Goal: Information Seeking & Learning: Check status

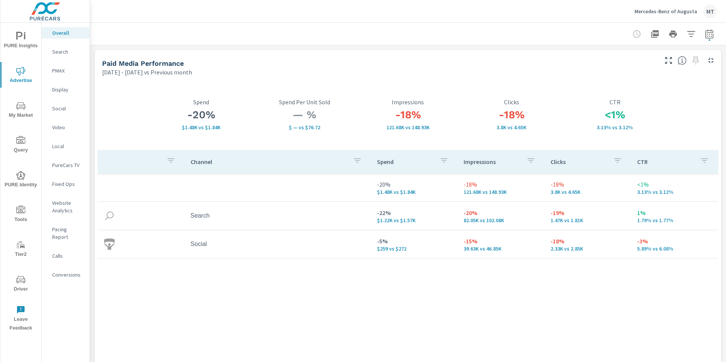
click at [677, 14] on p "Mercedes-Benz of Augusta" at bounding box center [665, 11] width 63 height 7
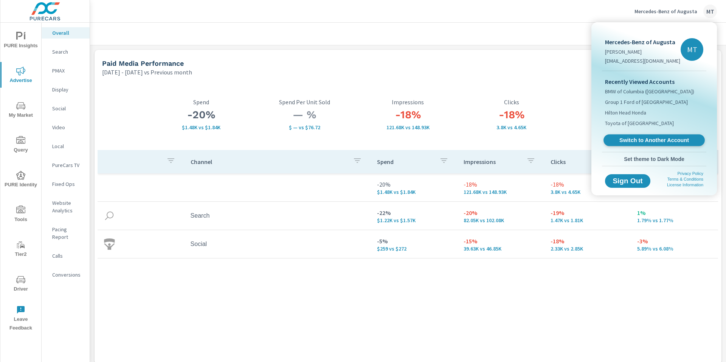
click at [632, 136] on link "Switch to Another Account" at bounding box center [653, 141] width 101 height 12
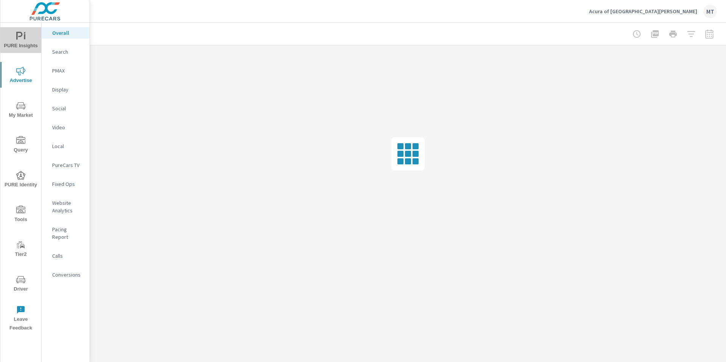
click at [15, 37] on span "PURE Insights" at bounding box center [21, 41] width 36 height 19
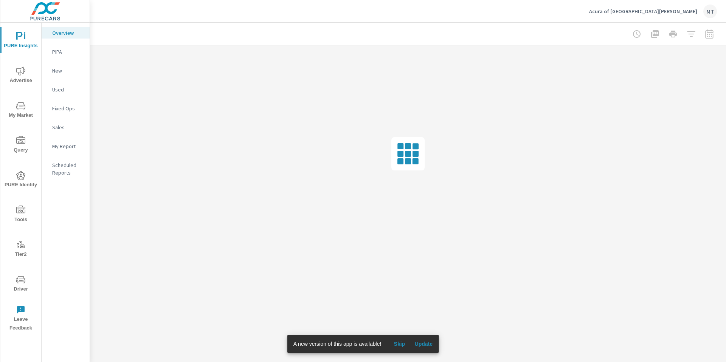
click at [23, 108] on icon "nav menu" at bounding box center [20, 105] width 9 height 7
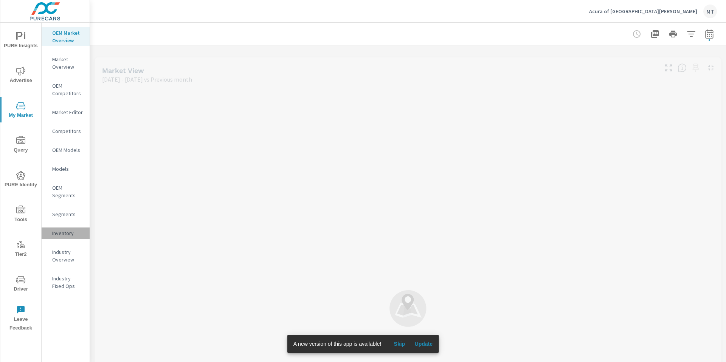
click at [73, 234] on p "Inventory" at bounding box center [67, 233] width 31 height 8
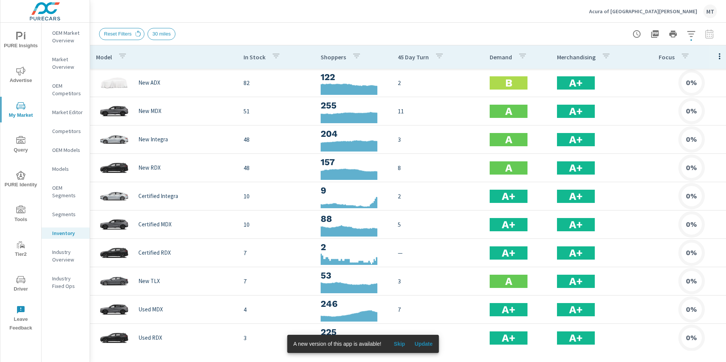
click at [406, 341] on span "Skip" at bounding box center [399, 344] width 18 height 7
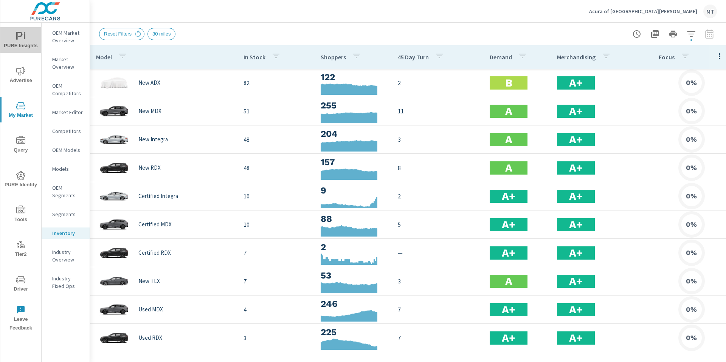
click at [23, 40] on icon "nav menu" at bounding box center [20, 36] width 9 height 9
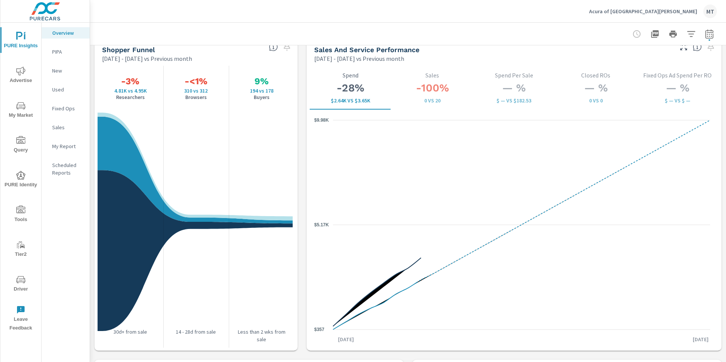
scroll to position [983, 0]
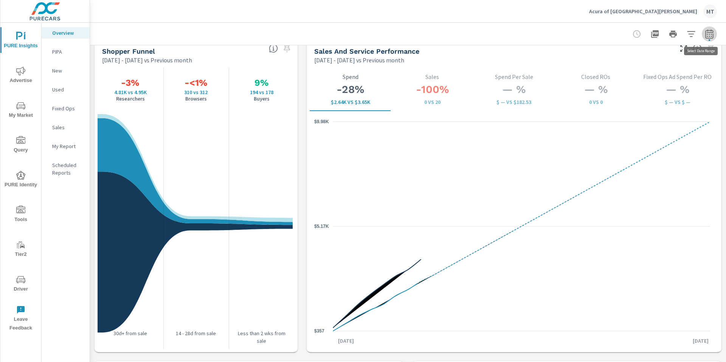
click at [706, 31] on icon "button" at bounding box center [709, 33] width 9 height 9
select select "Previous month"
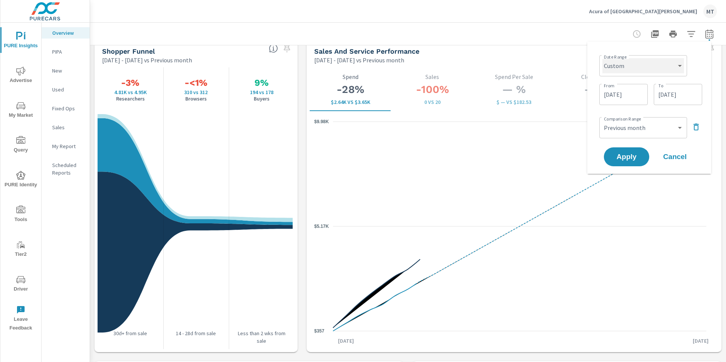
click at [661, 65] on select "Custom Yesterday Last week Last 7 days Last 14 days Last 30 days Last 45 days L…" at bounding box center [643, 65] width 82 height 15
select select "Last 30 days"
click at [605, 58] on select "Custom Yesterday Last week Last 7 days Last 14 days Last 30 days Last 45 days L…" at bounding box center [643, 65] width 82 height 15
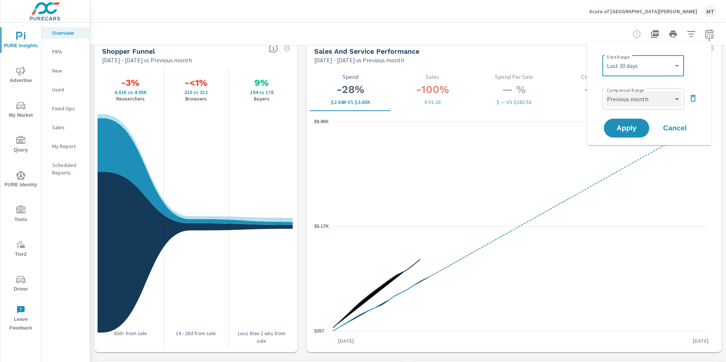
click at [668, 97] on select "Custom Previous period Previous month Previous year" at bounding box center [643, 98] width 76 height 15
select select "Previous period"
click at [605, 91] on select "Custom Previous period Previous month Previous year" at bounding box center [643, 98] width 76 height 15
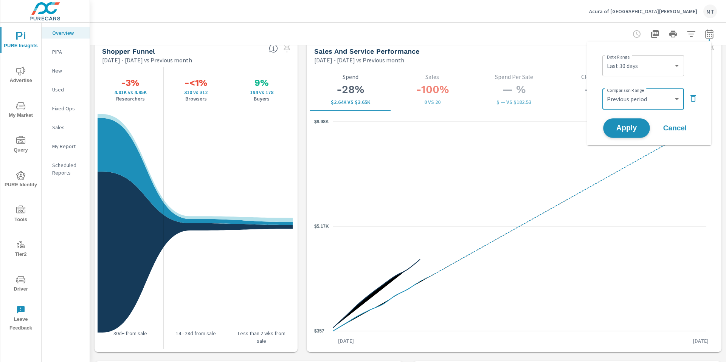
click at [624, 126] on span "Apply" at bounding box center [626, 128] width 31 height 7
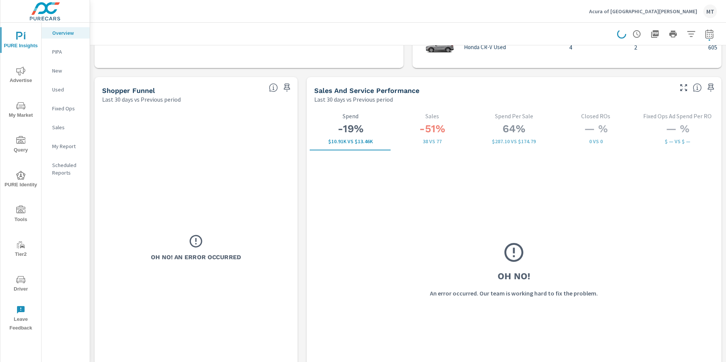
scroll to position [942, 0]
click at [240, 141] on div "Oh No! An Error Occurred" at bounding box center [196, 249] width 197 height 282
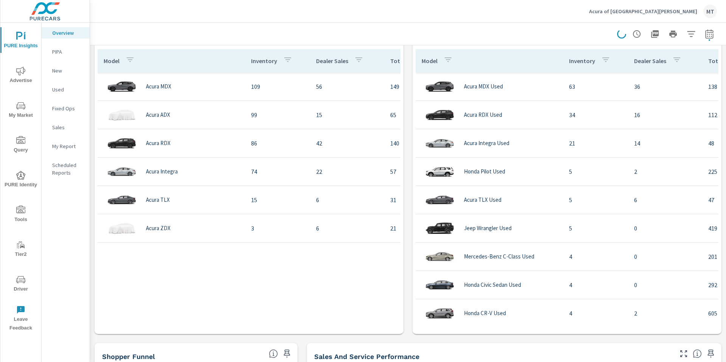
click at [615, 33] on icon at bounding box center [621, 34] width 12 height 12
click at [617, 33] on icon at bounding box center [622, 34] width 10 height 10
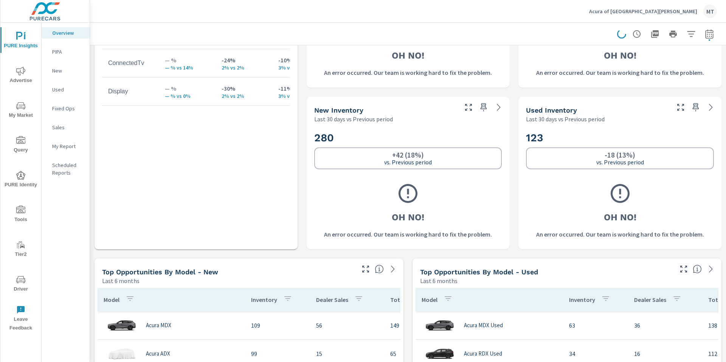
scroll to position [503, 0]
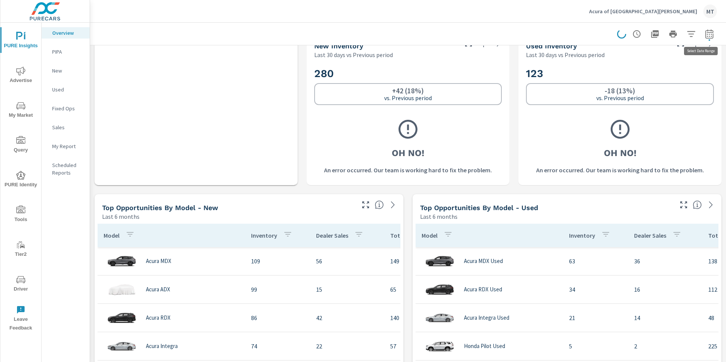
click at [705, 32] on icon "button" at bounding box center [709, 33] width 9 height 9
select select "Last 30 days"
select select "Previous period"
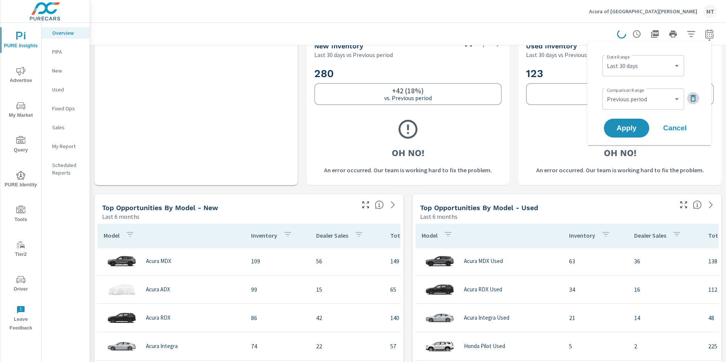
click at [690, 97] on icon "button" at bounding box center [692, 98] width 9 height 9
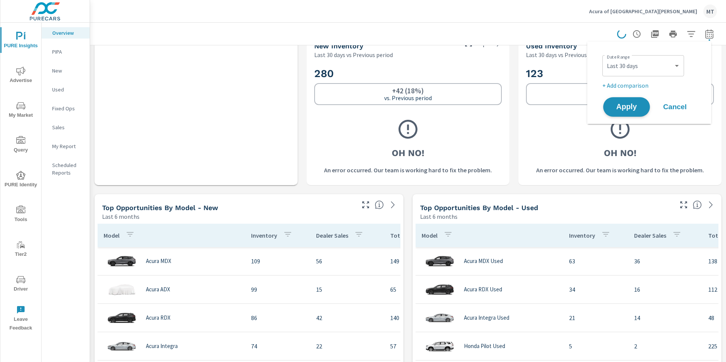
click at [623, 113] on button "Apply" at bounding box center [626, 107] width 47 height 20
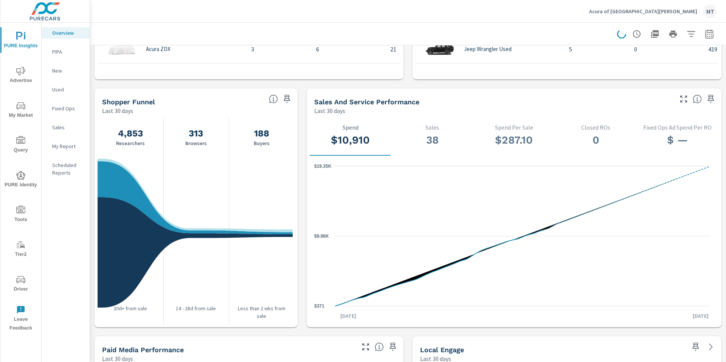
scroll to position [694, 0]
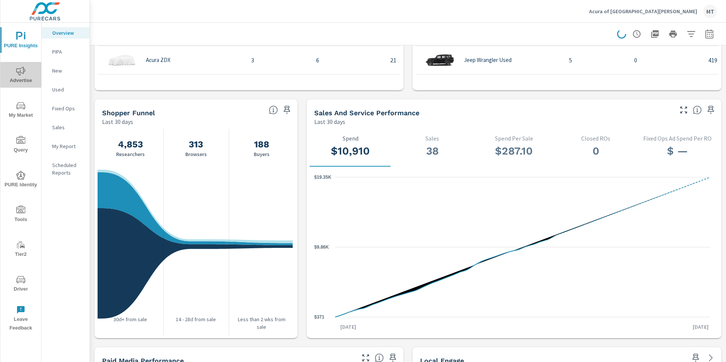
click at [20, 71] on icon "nav menu" at bounding box center [20, 71] width 9 height 9
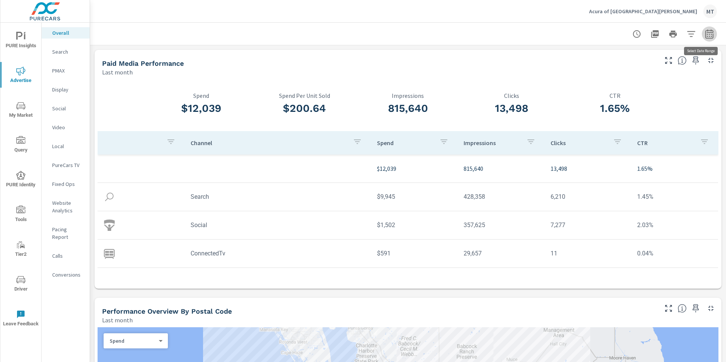
click at [705, 36] on icon "button" at bounding box center [709, 33] width 9 height 9
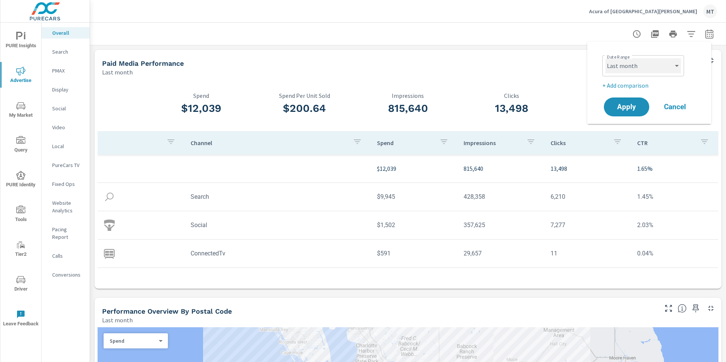
click at [654, 68] on select "Custom Yesterday Last week Last 7 days Last 14 days Last 30 days Last 45 days L…" at bounding box center [643, 65] width 76 height 15
select select "Last 30 days"
click at [605, 58] on select "Custom Yesterday Last week Last 7 days Last 14 days Last 30 days Last 45 days L…" at bounding box center [643, 65] width 76 height 15
click at [640, 83] on p "+ Add comparison" at bounding box center [650, 85] width 97 height 9
select select "Previous period"
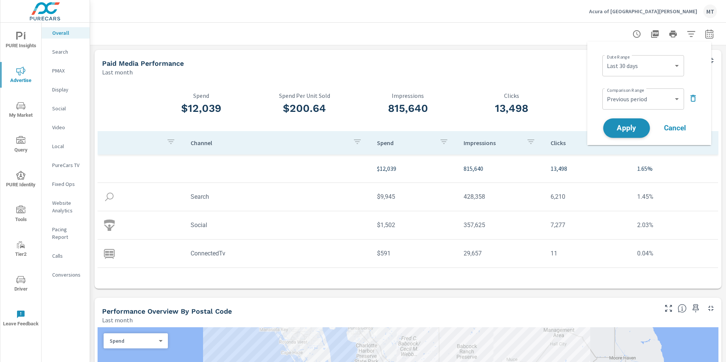
click at [635, 125] on span "Apply" at bounding box center [626, 128] width 31 height 7
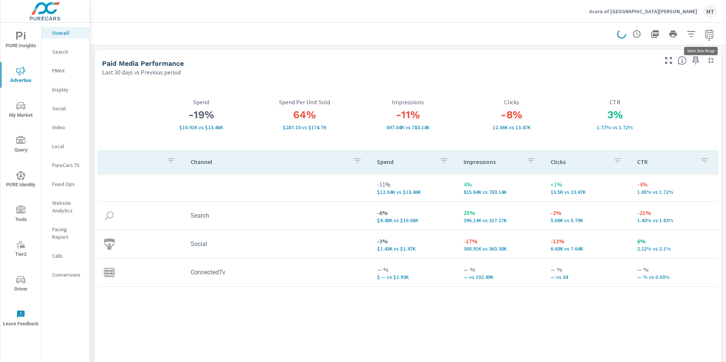
click at [705, 33] on icon "button" at bounding box center [709, 33] width 9 height 9
select select "Last 30 days"
select select "Previous period"
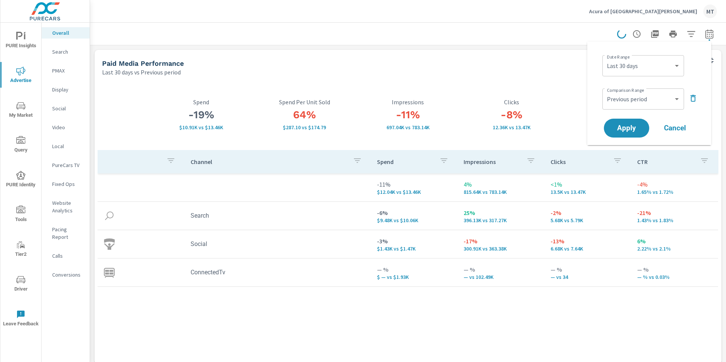
click at [697, 100] on button "button" at bounding box center [693, 98] width 12 height 12
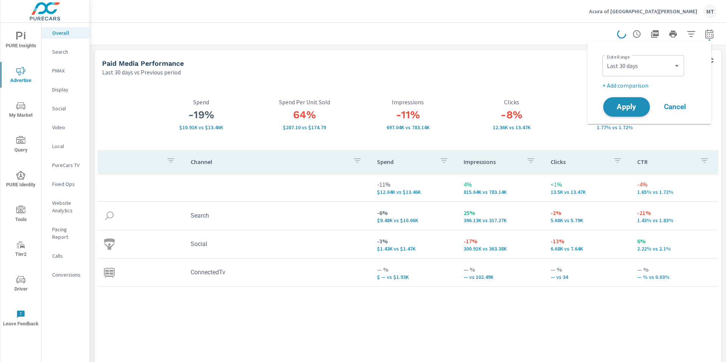
click at [626, 110] on span "Apply" at bounding box center [626, 107] width 31 height 7
